Goal: Book appointment/travel/reservation

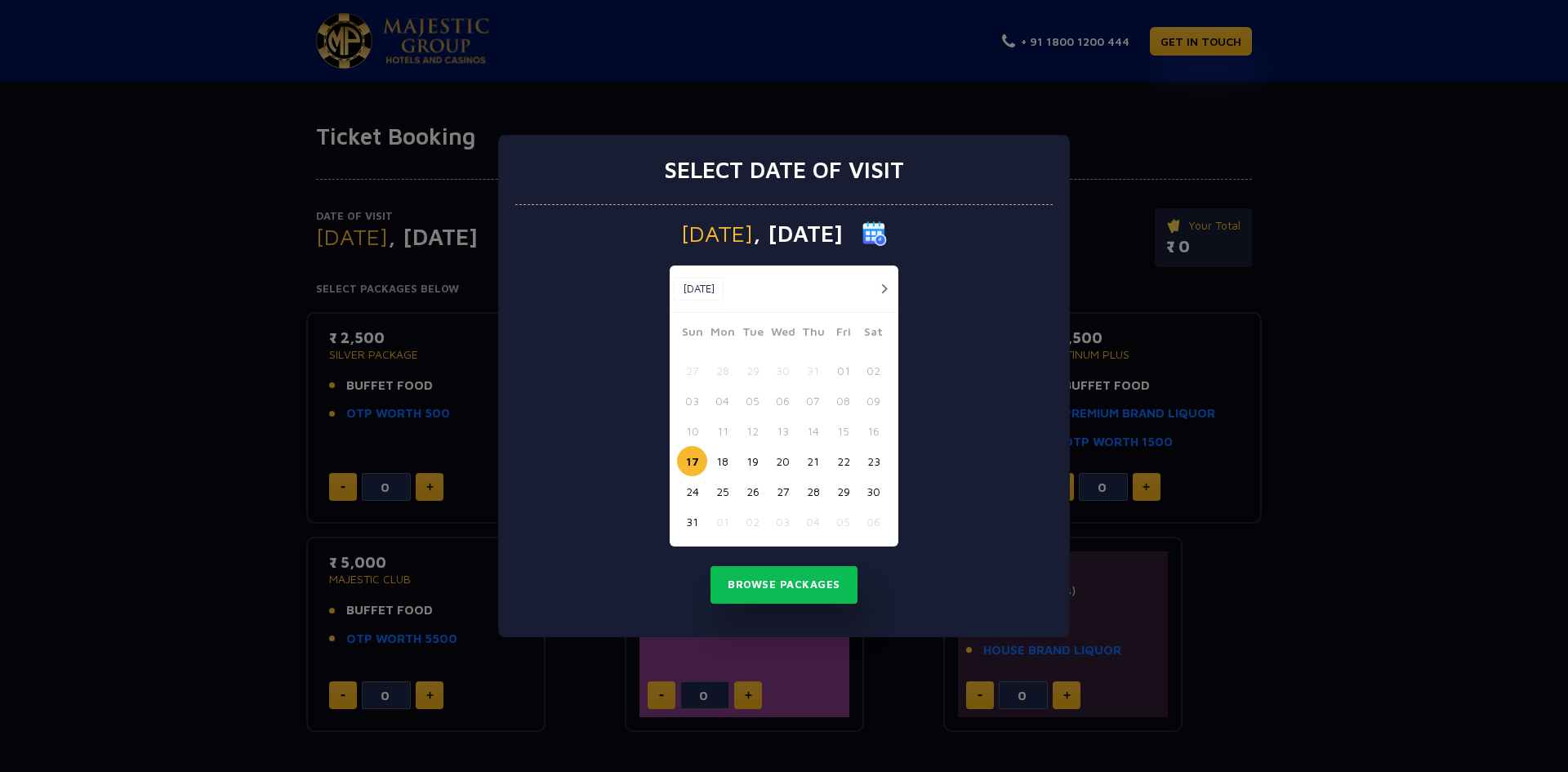
click at [884, 283] on button "button" at bounding box center [884, 288] width 21 height 21
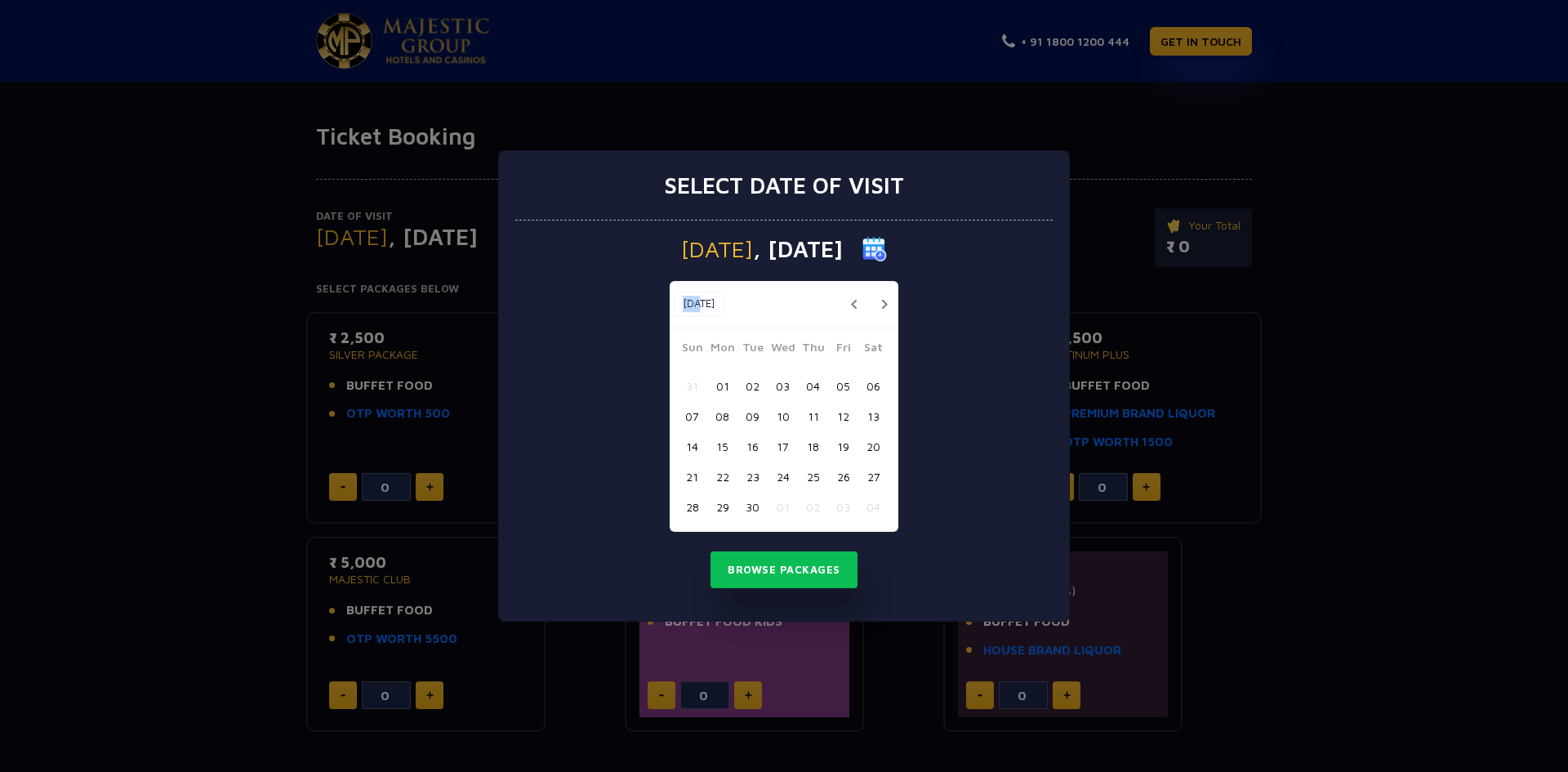
click at [884, 283] on div "[DATE] [DATE]" at bounding box center [784, 304] width 229 height 47
click at [888, 300] on button "button" at bounding box center [884, 304] width 21 height 21
click at [786, 415] on button "08" at bounding box center [782, 415] width 30 height 30
click at [782, 571] on button "Browse Packages" at bounding box center [784, 570] width 147 height 38
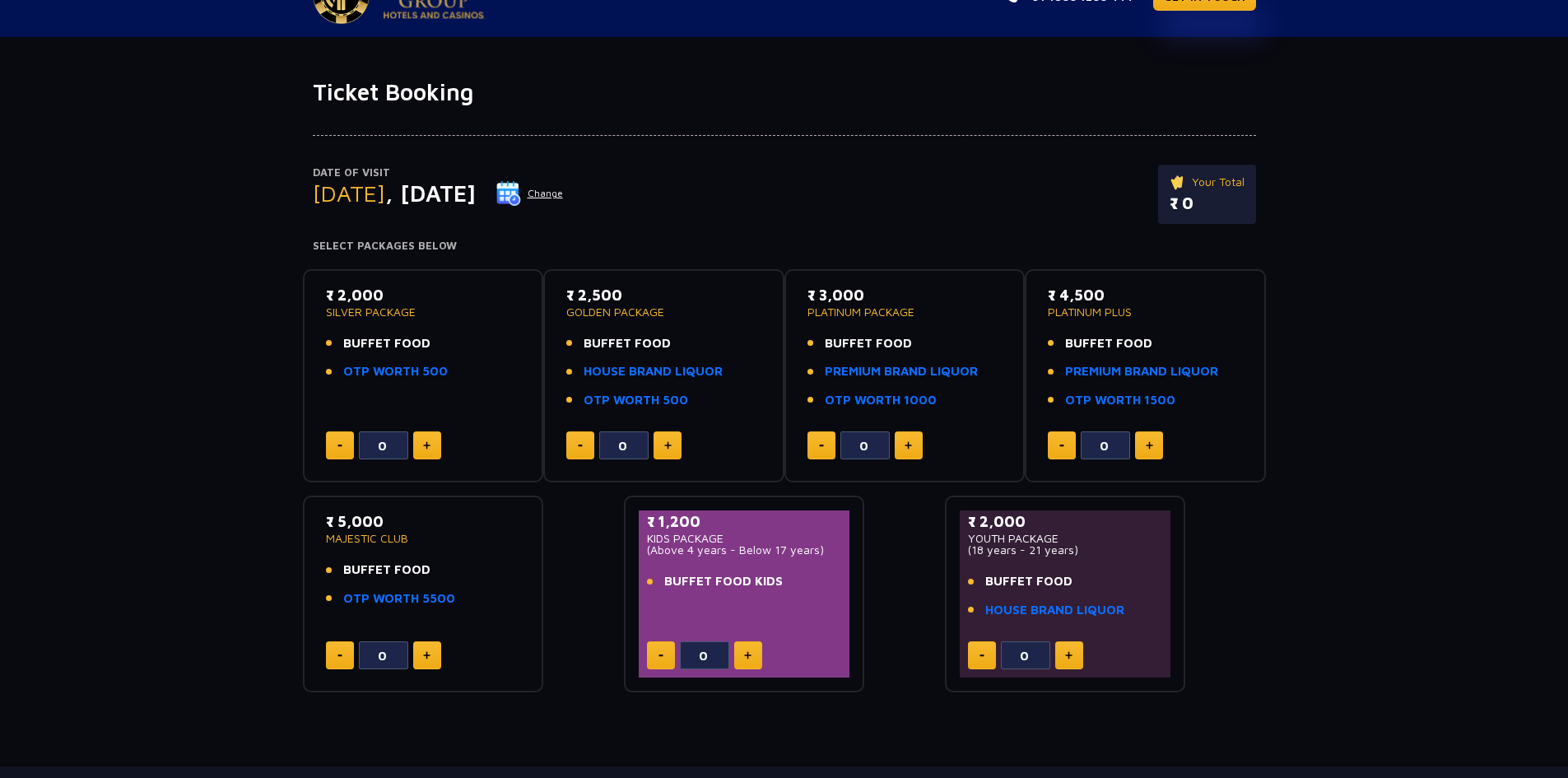
scroll to position [158, 0]
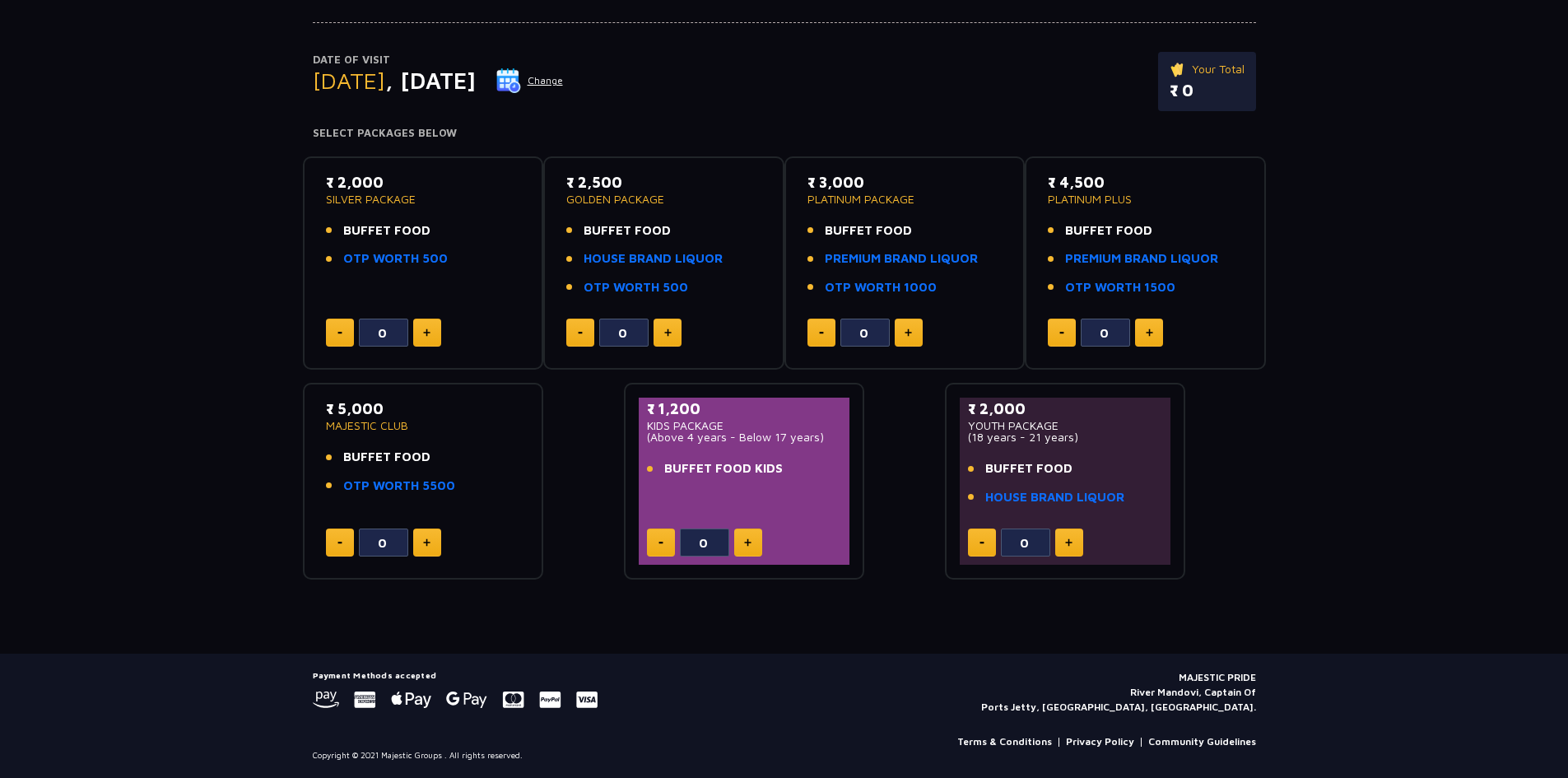
click at [438, 333] on button at bounding box center [427, 332] width 28 height 28
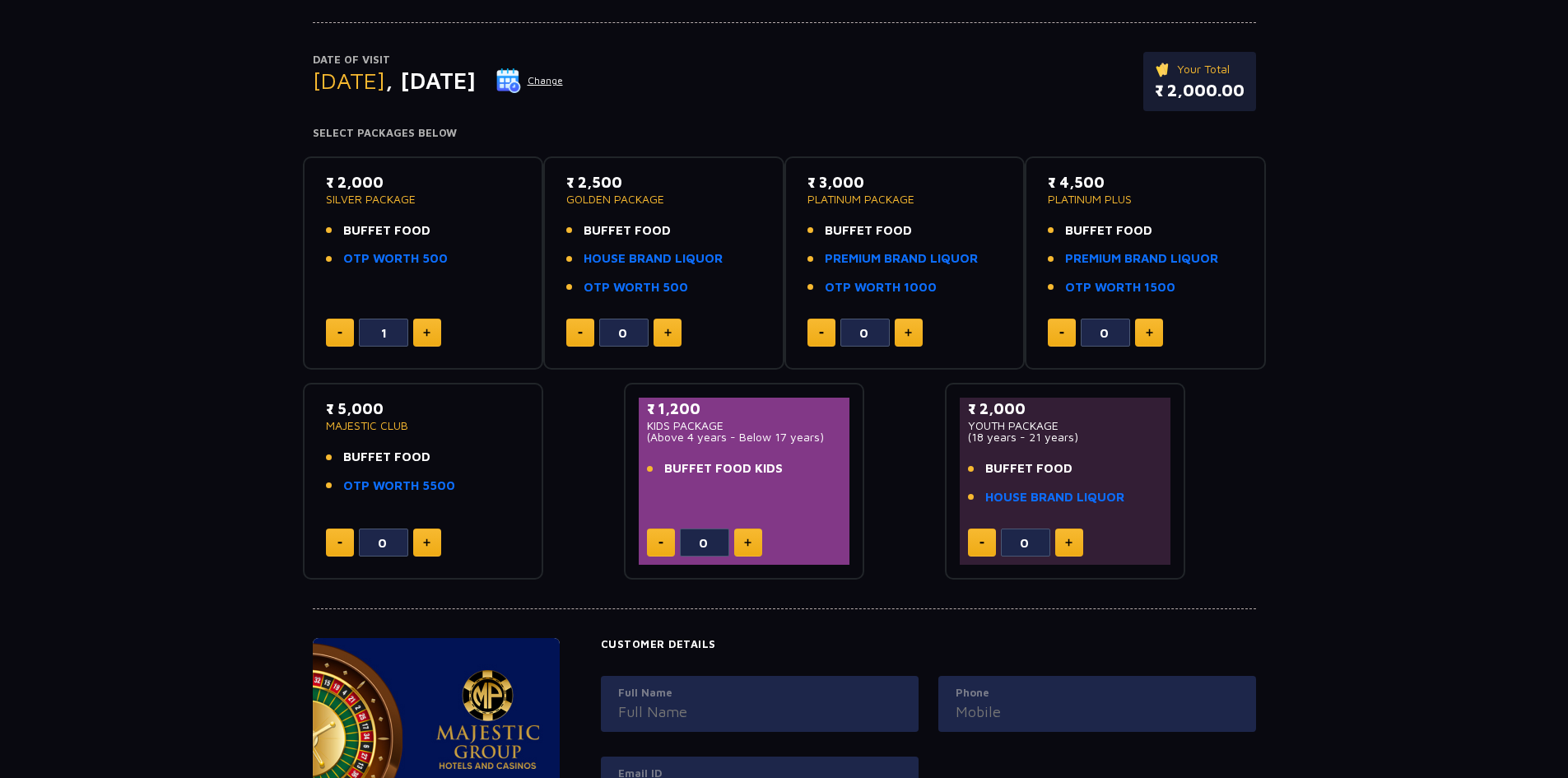
click at [430, 333] on button at bounding box center [427, 332] width 28 height 28
type input "2"
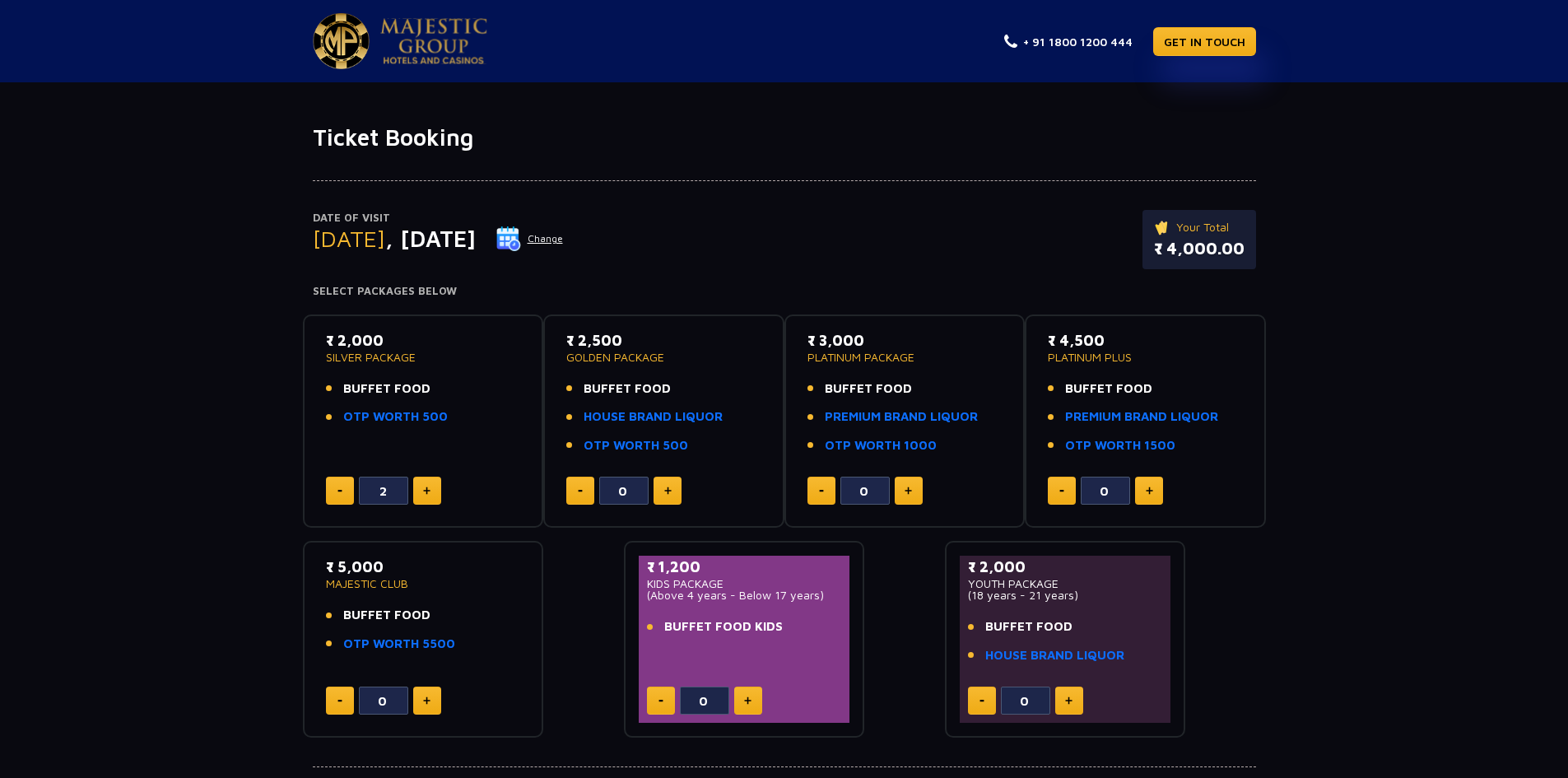
scroll to position [82, 0]
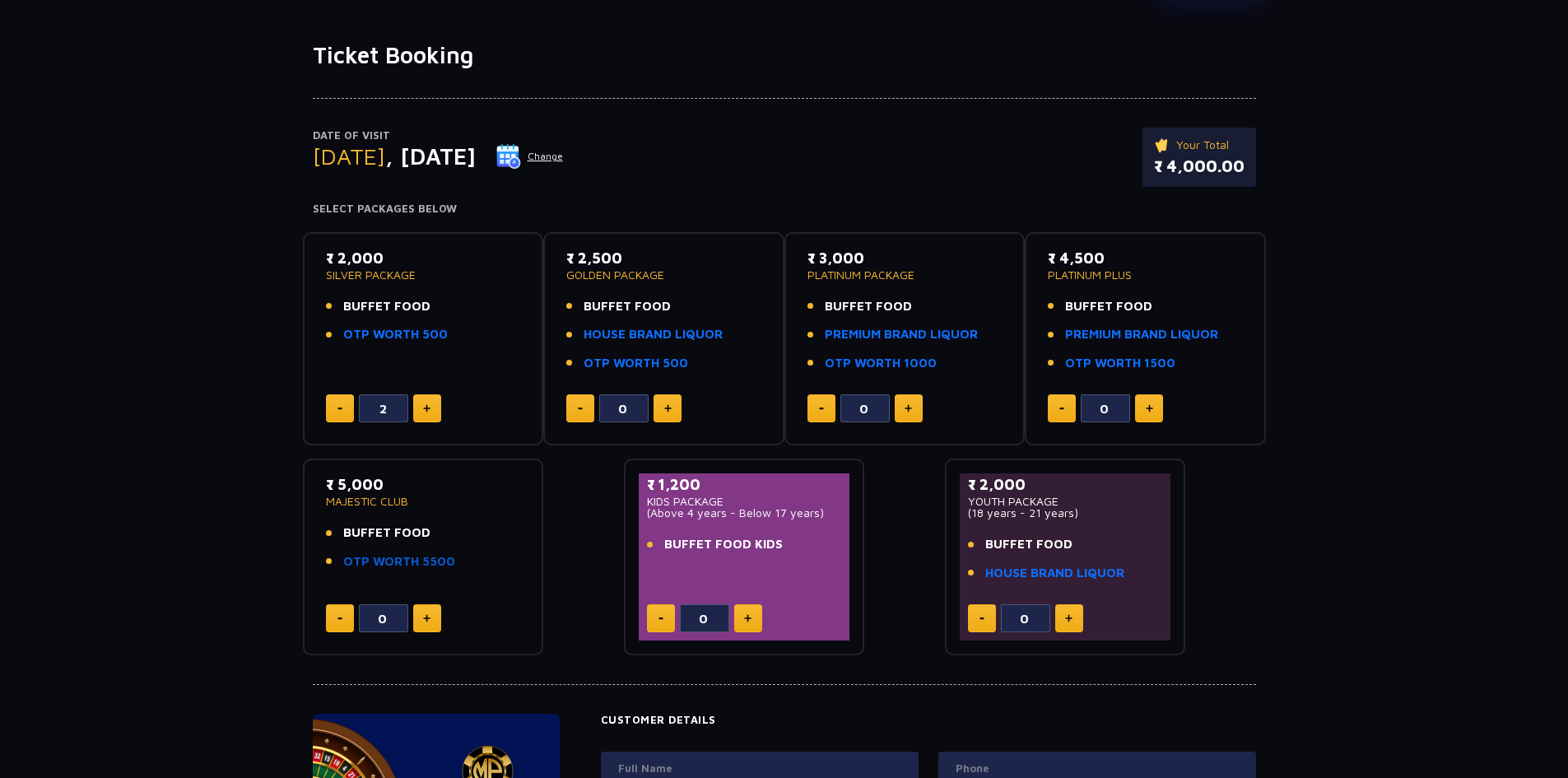
click at [430, 558] on link "OTP WORTH 5500" at bounding box center [399, 561] width 112 height 19
